Goal: Information Seeking & Learning: Learn about a topic

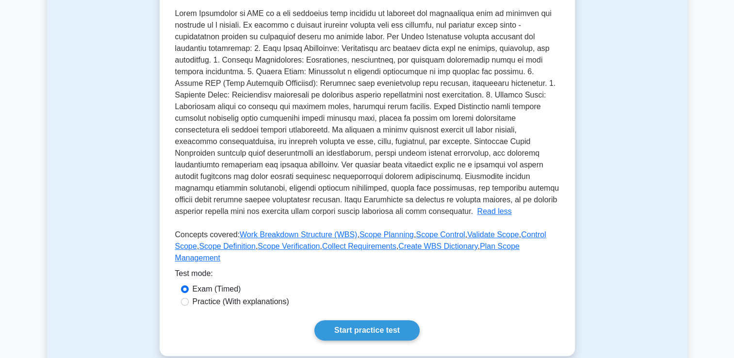
scroll to position [212, 0]
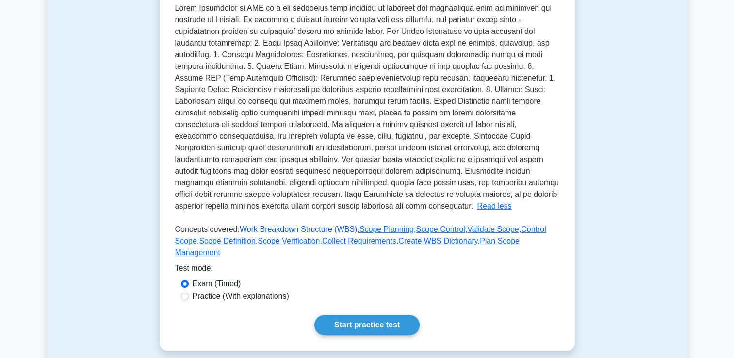
click at [272, 232] on link "Work Breakdown Structure (WBS)" at bounding box center [298, 229] width 117 height 8
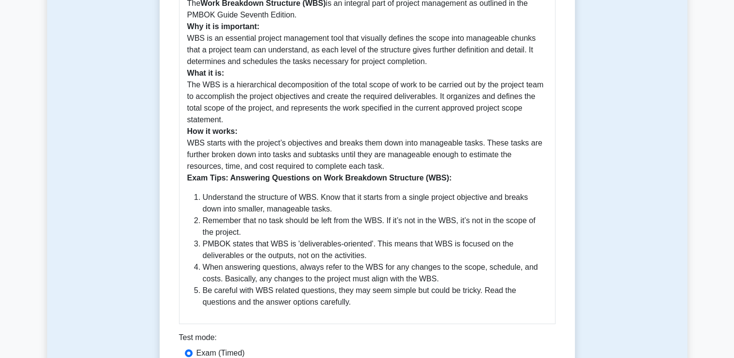
scroll to position [318, 0]
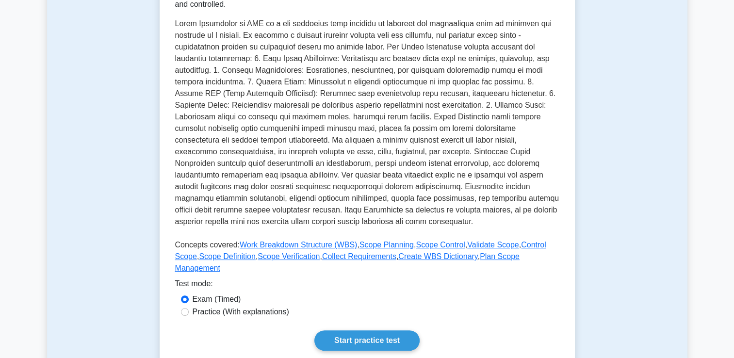
scroll to position [212, 0]
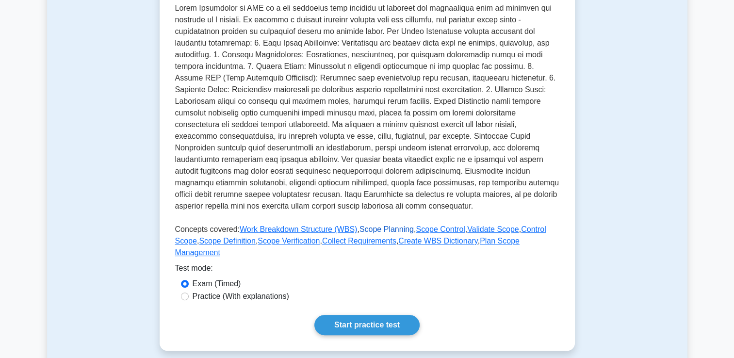
click at [366, 228] on link "Scope Planning" at bounding box center [386, 229] width 54 height 8
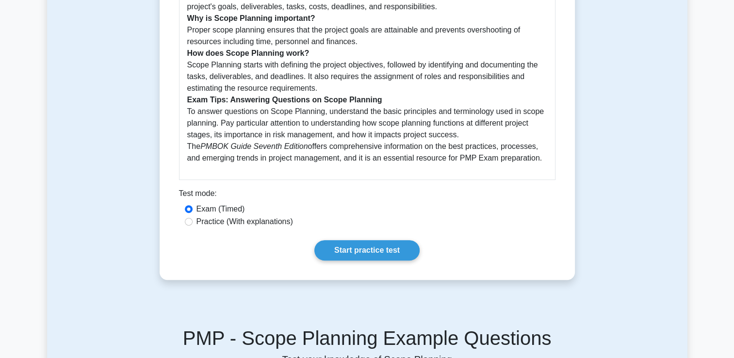
scroll to position [326, 0]
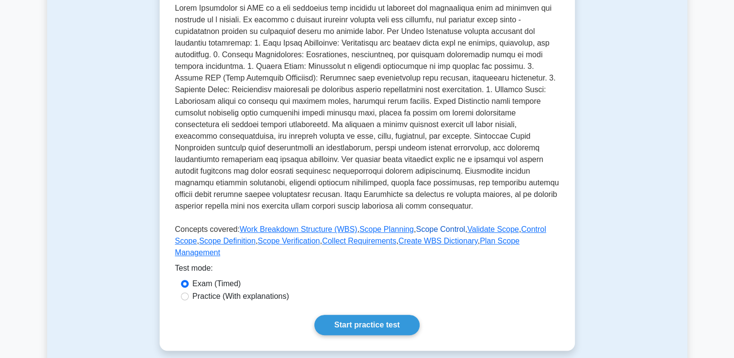
click at [428, 228] on link "Scope Control" at bounding box center [440, 229] width 49 height 8
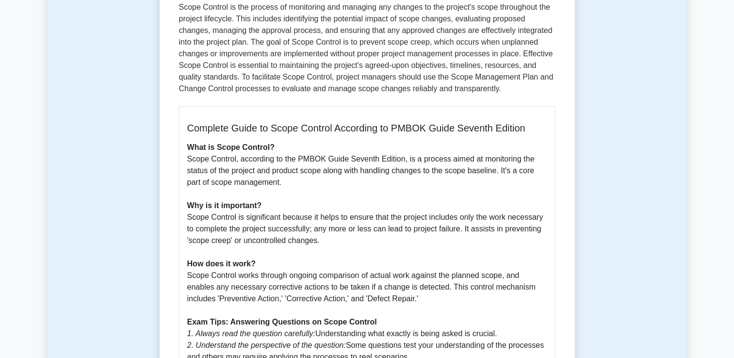
scroll to position [159, 0]
